Goal: Information Seeking & Learning: Learn about a topic

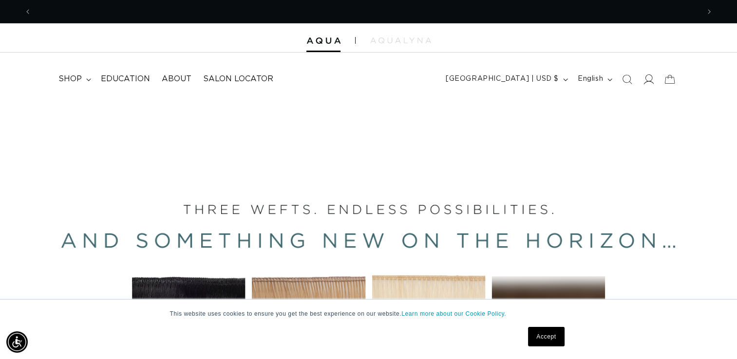
scroll to position [0, 1335]
click at [646, 80] on icon at bounding box center [649, 80] width 10 height 10
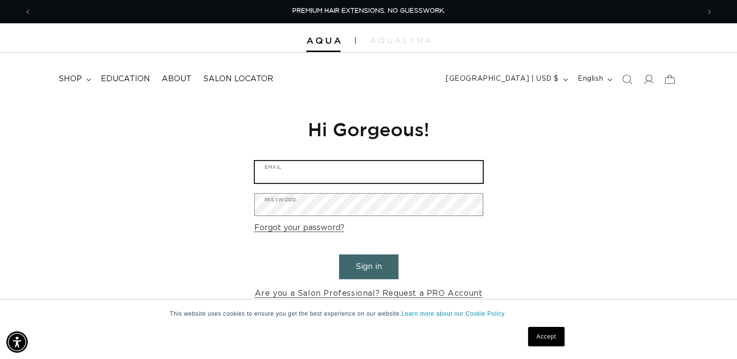
type input "loraaudet@gmail.com"
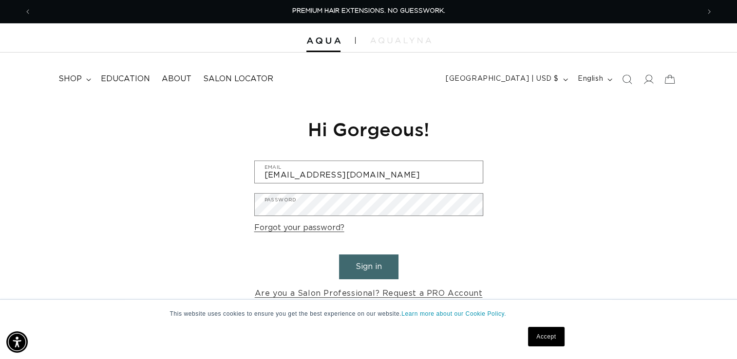
click at [384, 266] on button "Sign in" at bounding box center [368, 267] width 59 height 25
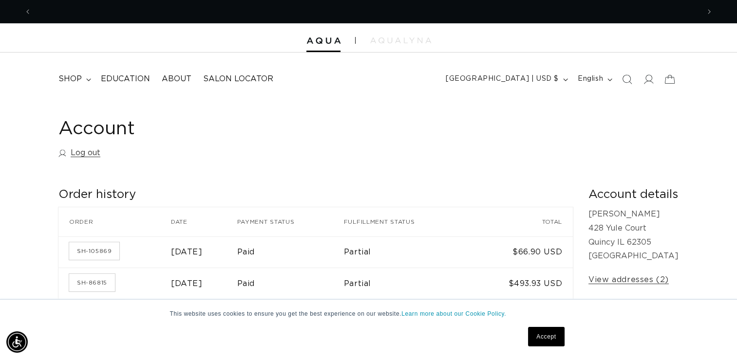
scroll to position [0, 668]
click at [115, 78] on span "Education" at bounding box center [125, 79] width 49 height 10
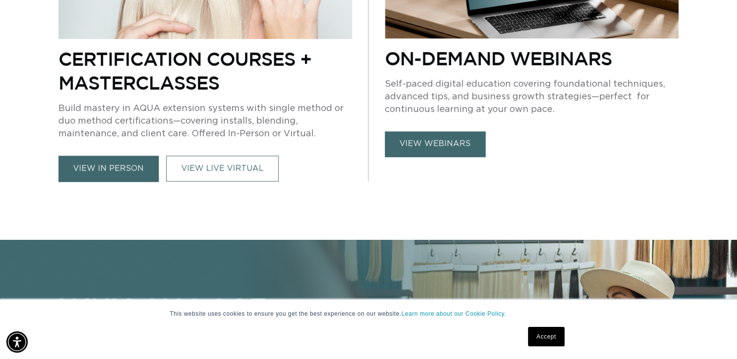
scroll to position [0, 668]
click at [433, 138] on link "view webinars" at bounding box center [435, 144] width 100 height 25
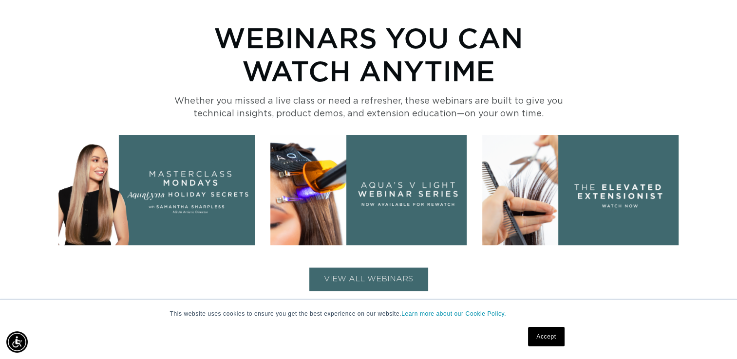
scroll to position [0, 668]
click at [378, 197] on img at bounding box center [368, 190] width 196 height 111
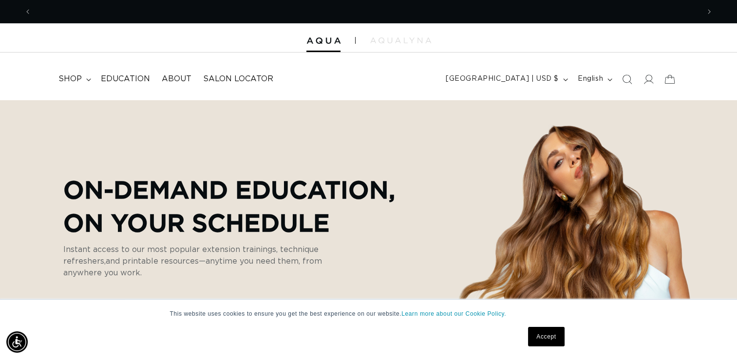
scroll to position [0, 0]
click at [131, 82] on span "Education" at bounding box center [125, 79] width 49 height 10
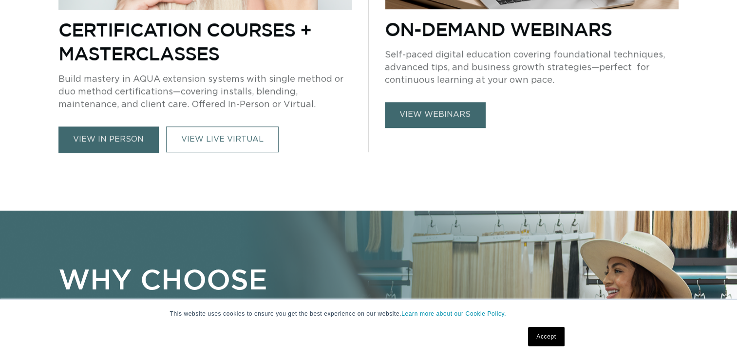
scroll to position [584, 0]
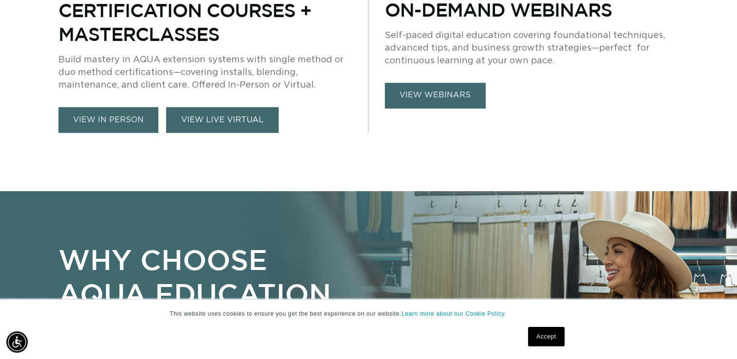
click at [222, 125] on link "VIEW LIVE VIRTUAL" at bounding box center [222, 120] width 113 height 26
